Goal: Find contact information: Find contact information

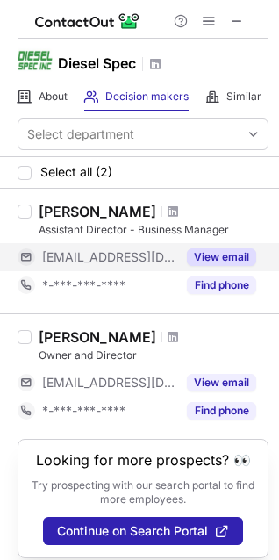
scroll to position [29, 0]
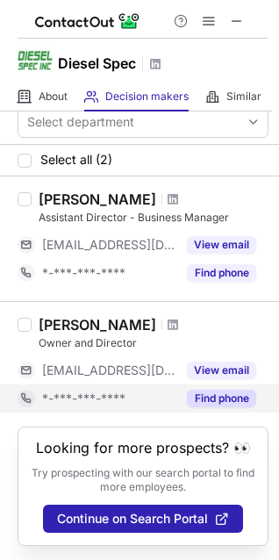
click at [205, 390] on button "Find phone" at bounding box center [221, 399] width 69 height 18
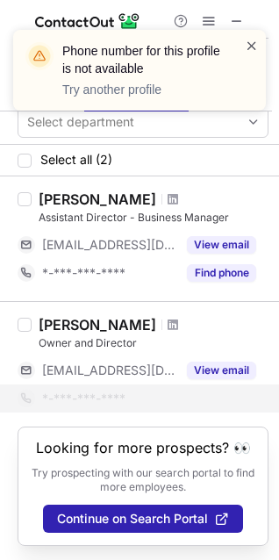
click at [251, 39] on span at bounding box center [252, 46] width 14 height 18
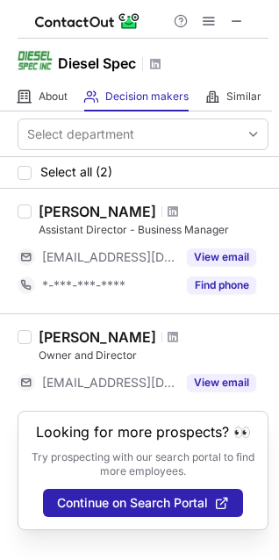
scroll to position [1, 0]
click at [168, 335] on span at bounding box center [173, 337] width 11 height 14
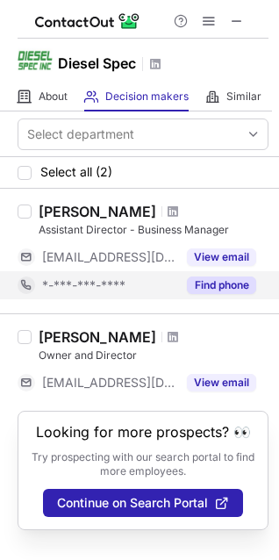
click at [236, 19] on span at bounding box center [237, 21] width 14 height 14
